Goal: Use online tool/utility: Utilize a website feature to perform a specific function

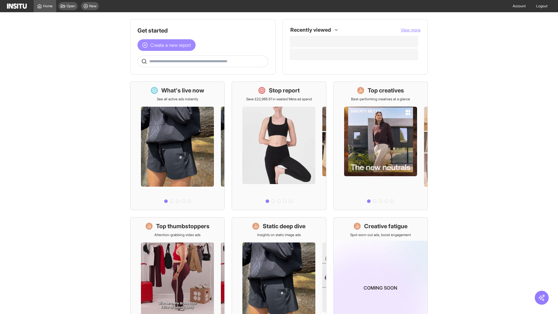
click at [168, 45] on span "Create a new report" at bounding box center [170, 45] width 41 height 7
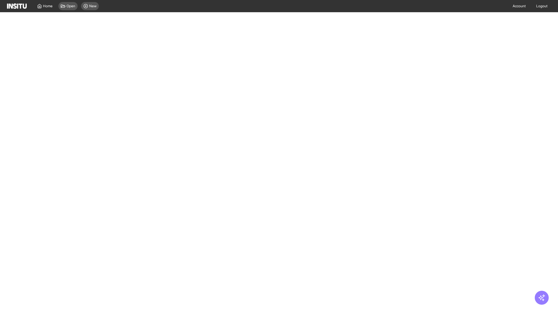
select select "**"
